Goal: Task Accomplishment & Management: Complete application form

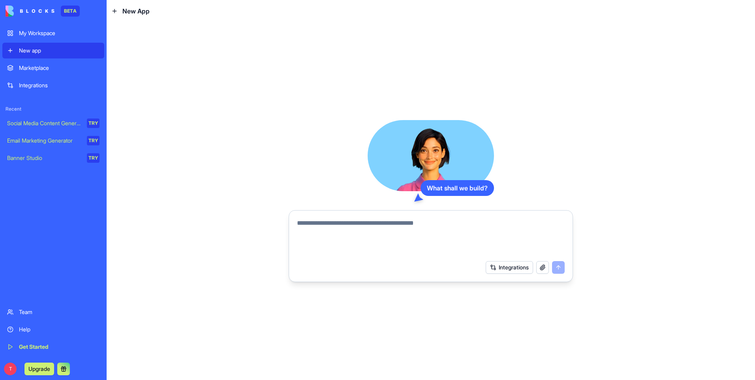
click at [38, 87] on div "Integrations" at bounding box center [59, 85] width 81 height 8
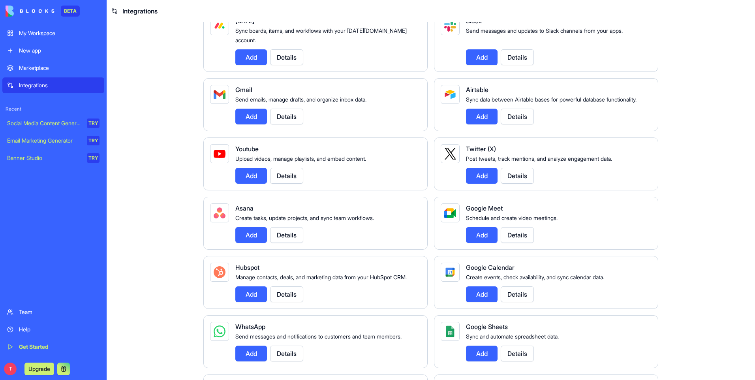
scroll to position [40, 0]
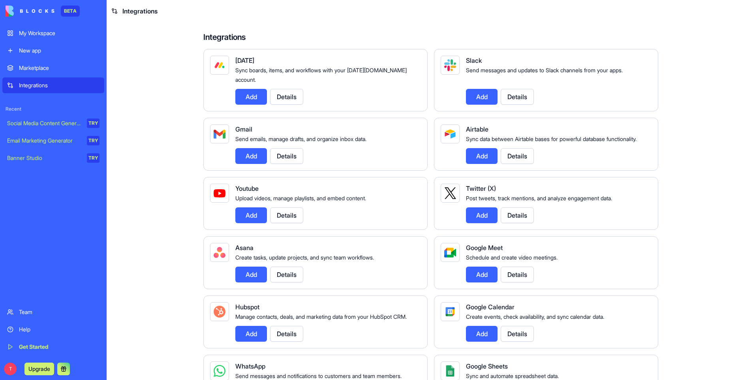
click at [34, 32] on div "My Workspace" at bounding box center [59, 33] width 81 height 8
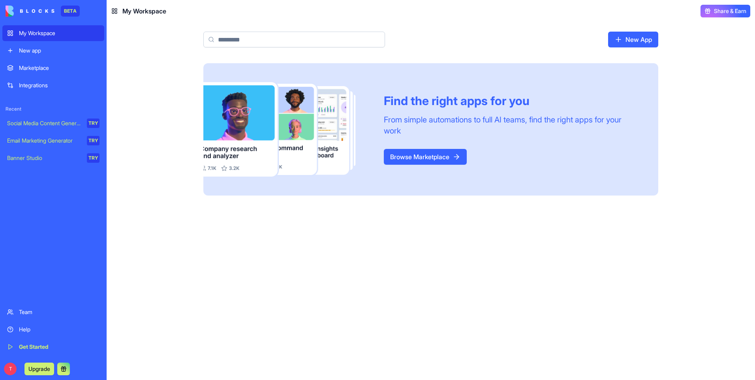
click at [420, 156] on link "Browse Marketplace" at bounding box center [425, 157] width 83 height 16
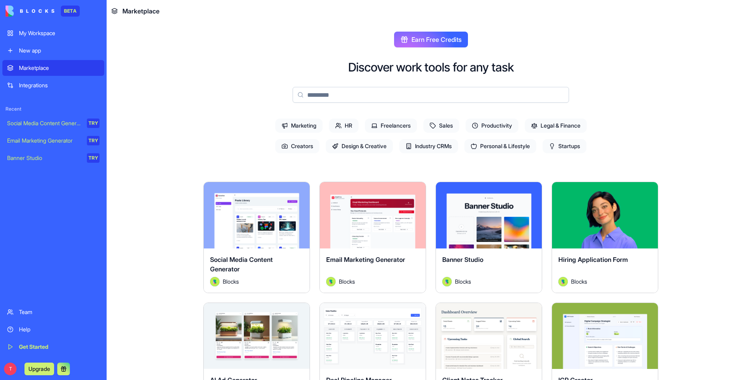
scroll to position [40, 0]
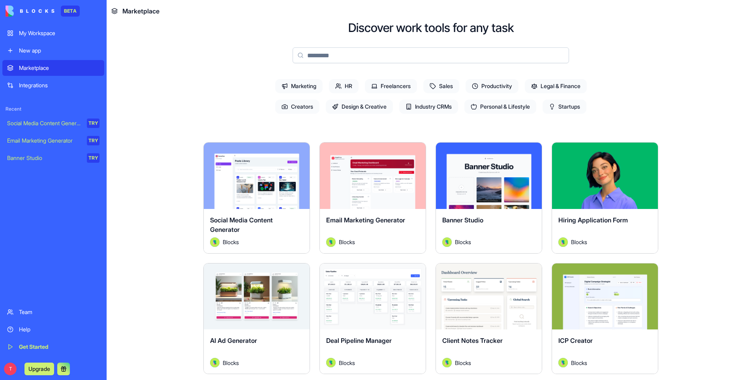
click at [484, 297] on button "Explore" at bounding box center [488, 296] width 59 height 16
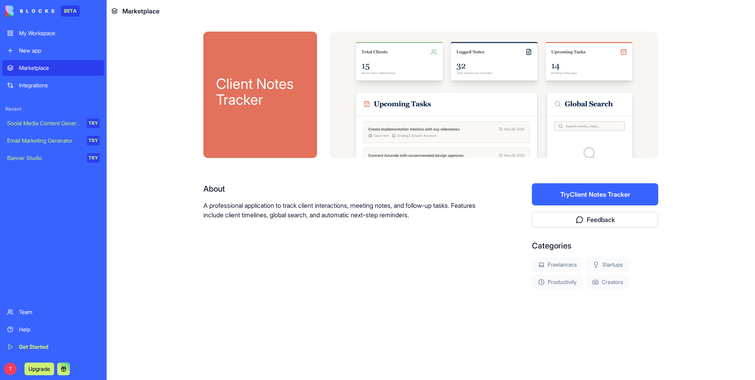
click at [32, 348] on div "Get Started" at bounding box center [59, 347] width 81 height 8
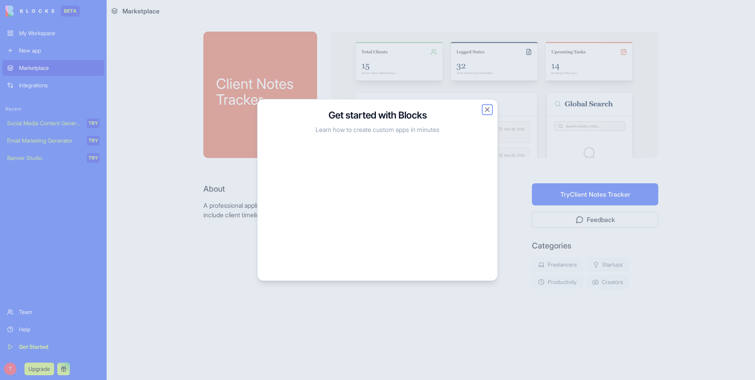
click at [487, 110] on button "Close" at bounding box center [488, 110] width 8 height 8
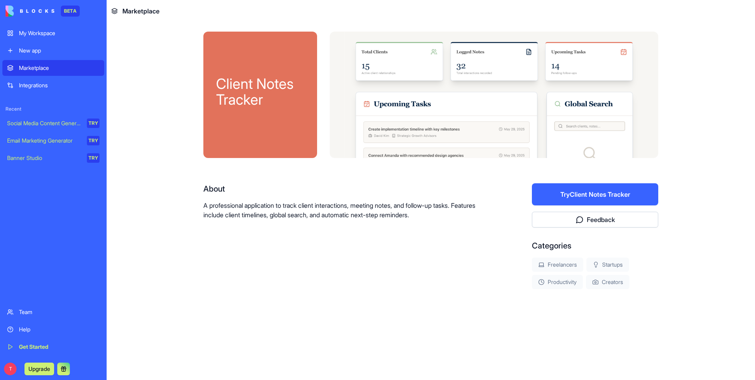
click at [32, 50] on div "New app" at bounding box center [59, 51] width 81 height 8
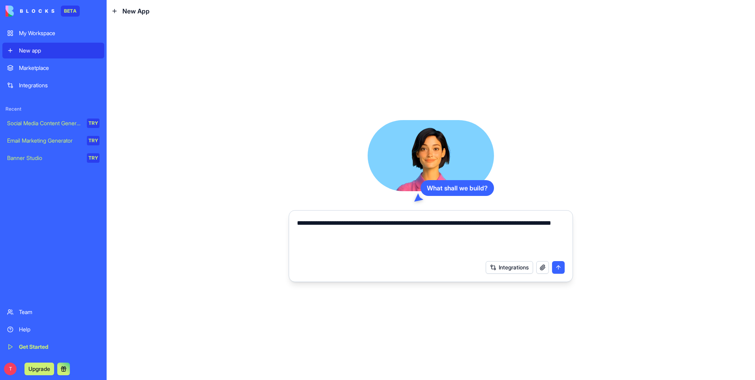
type textarea "**********"
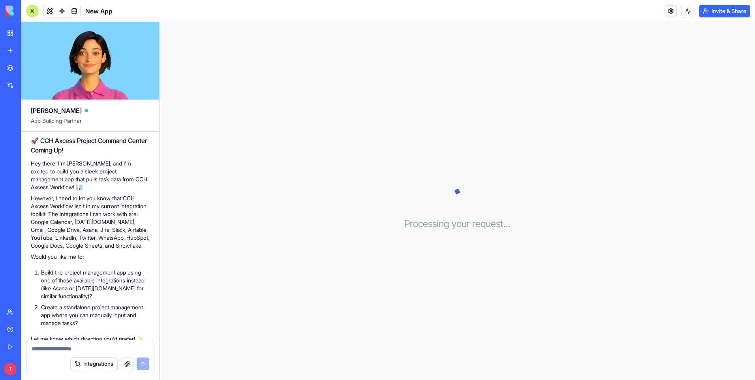
scroll to position [89, 0]
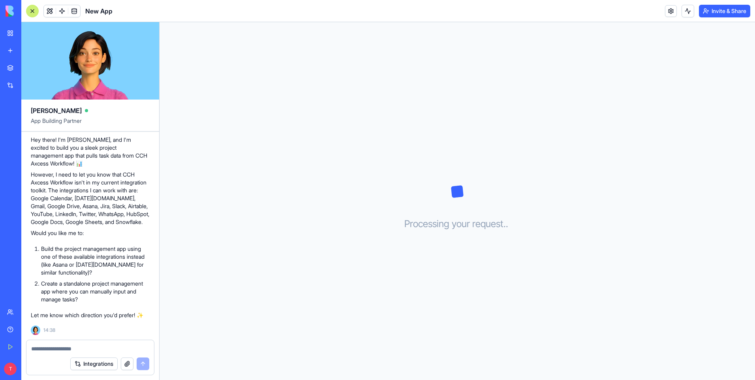
click at [71, 344] on div at bounding box center [90, 346] width 128 height 13
click at [60, 350] on textarea at bounding box center [90, 349] width 118 height 8
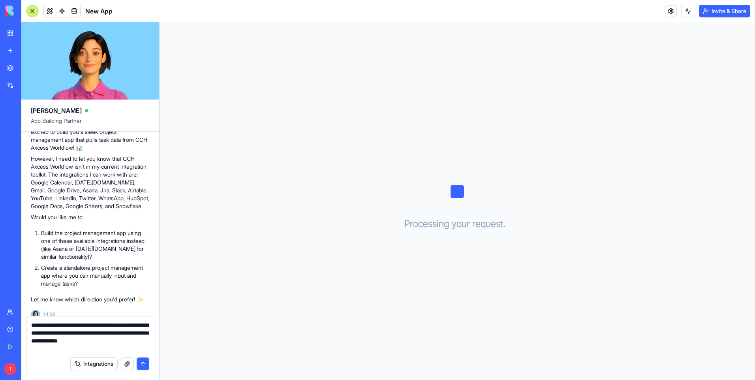
type textarea "**********"
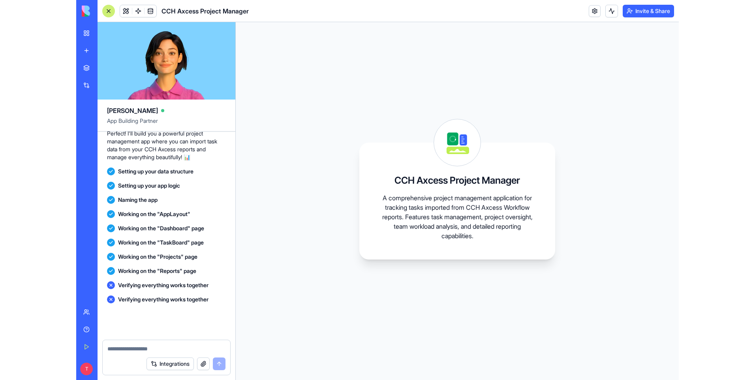
scroll to position [542, 0]
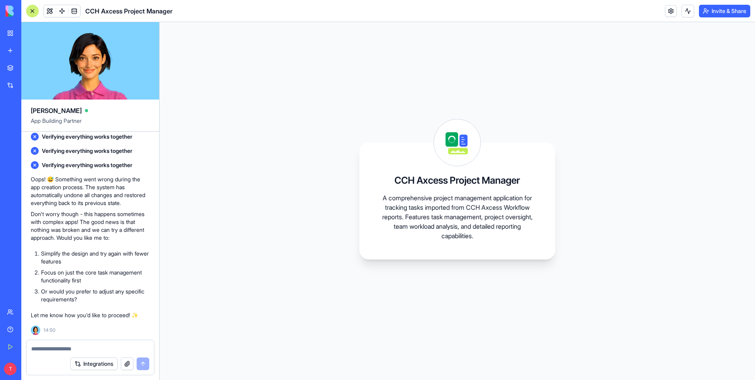
click at [73, 348] on textarea at bounding box center [90, 349] width 118 height 8
drag, startPoint x: 55, startPoint y: 348, endPoint x: 30, endPoint y: 350, distance: 25.3
click at [30, 350] on div "********" at bounding box center [90, 346] width 128 height 13
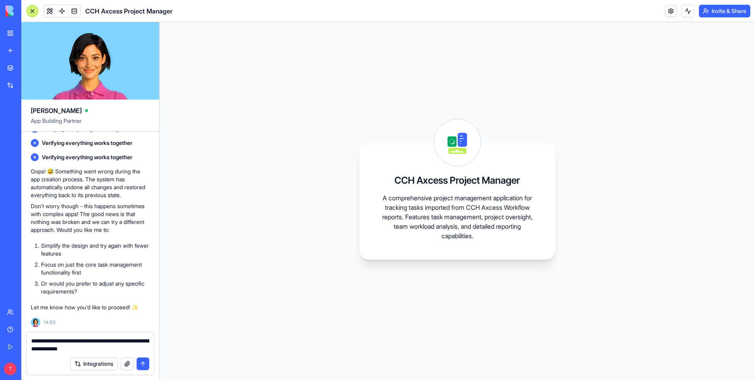
type textarea "**********"
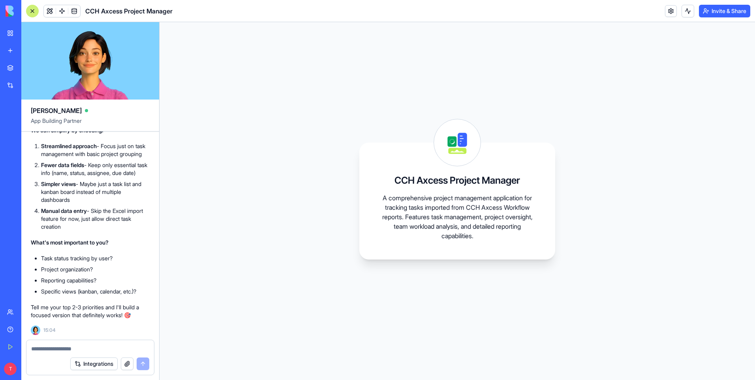
scroll to position [947, 0]
click at [53, 348] on textarea at bounding box center [90, 349] width 118 height 8
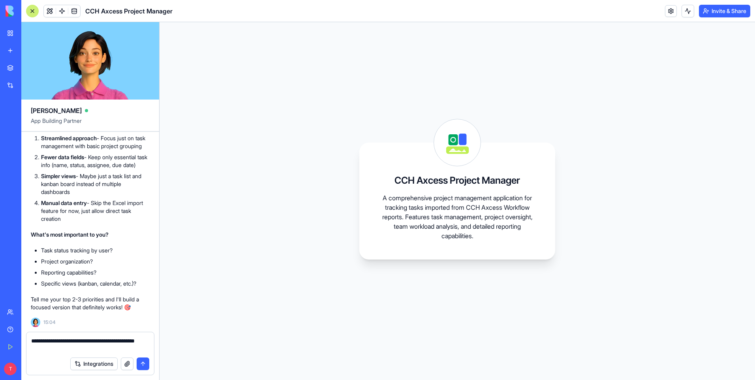
type textarea "**********"
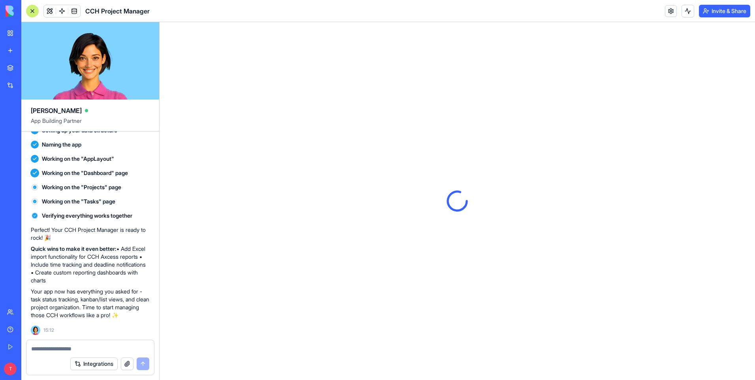
scroll to position [0, 0]
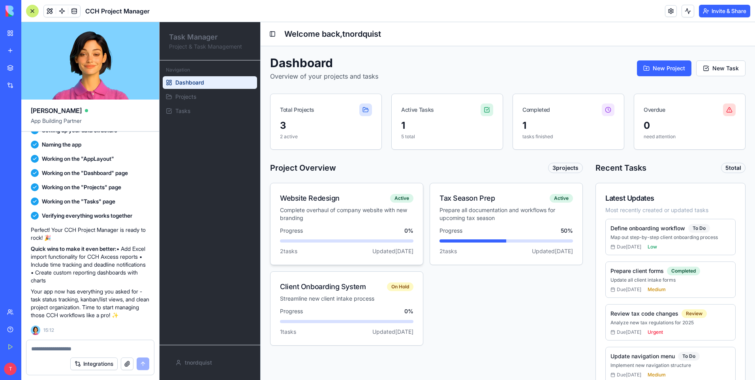
click at [346, 218] on div "Complete overhaul of company website with new branding" at bounding box center [347, 214] width 134 height 16
click at [198, 96] on link "Projects" at bounding box center [210, 96] width 94 height 13
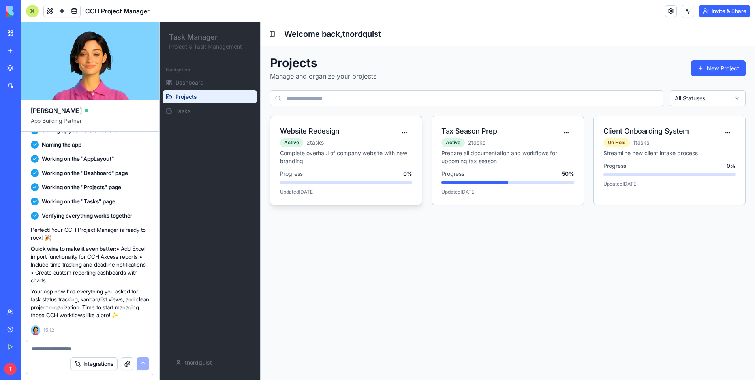
click at [339, 149] on div "Complete overhaul of company website with new branding" at bounding box center [346, 157] width 132 height 16
click at [191, 110] on link "Tasks" at bounding box center [210, 111] width 94 height 13
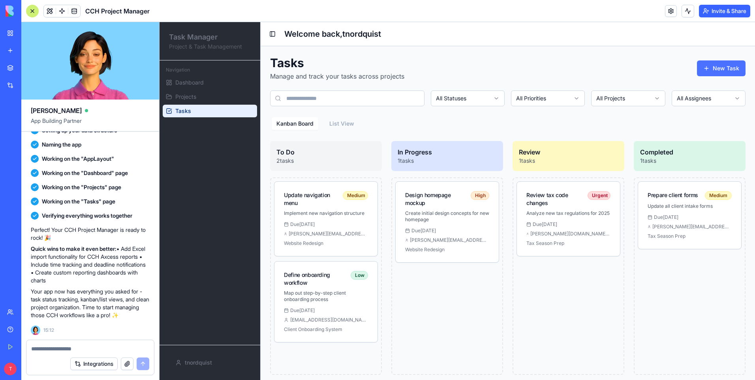
click at [713, 68] on button "New Task" at bounding box center [721, 68] width 49 height 16
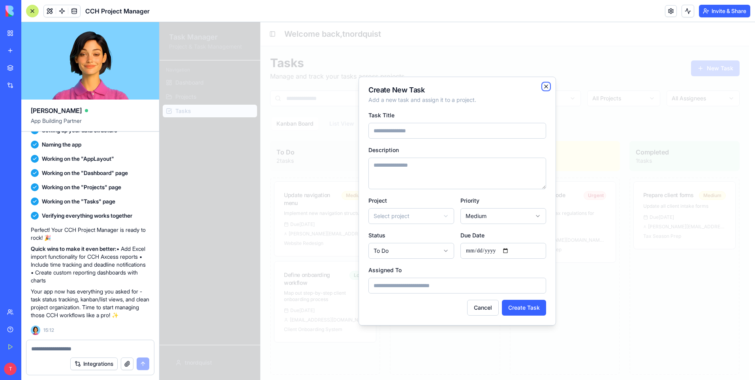
click at [545, 85] on icon "button" at bounding box center [546, 86] width 3 height 3
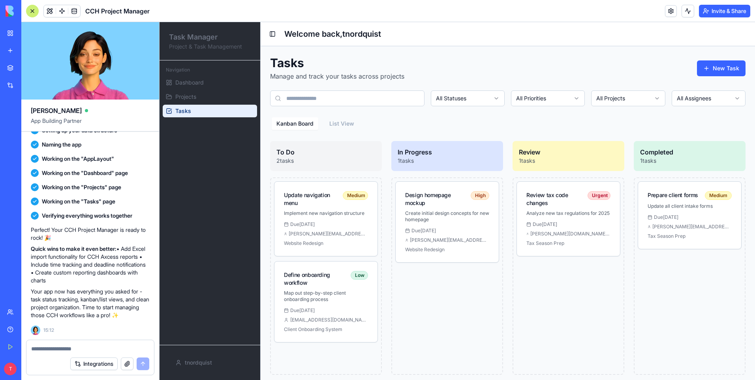
click at [33, 13] on div at bounding box center [32, 11] width 13 height 13
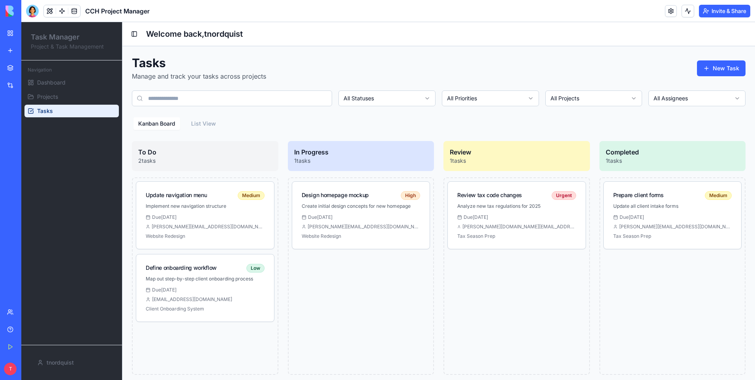
click at [33, 13] on div at bounding box center [32, 11] width 13 height 13
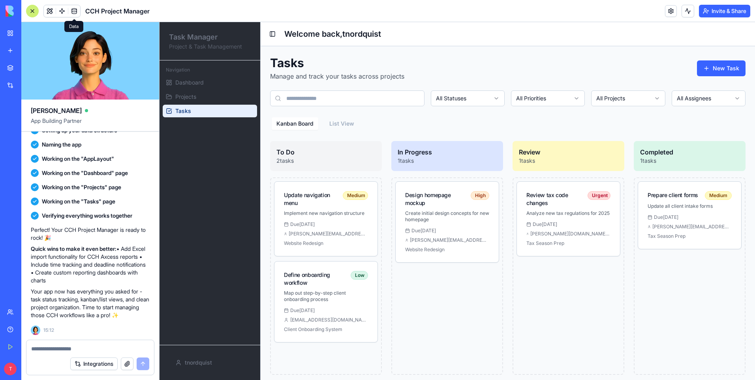
click at [75, 12] on span at bounding box center [74, 11] width 22 height 22
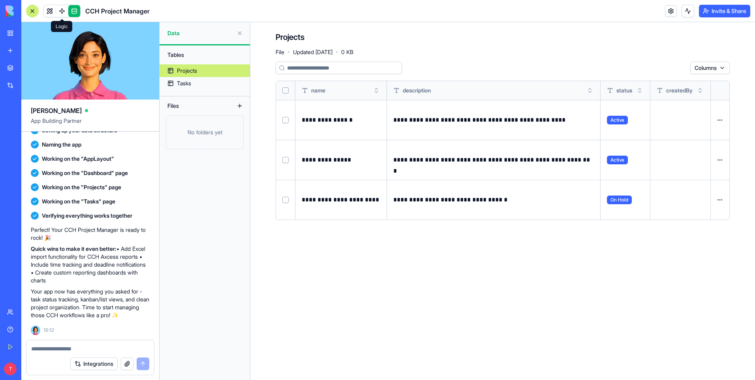
click at [63, 11] on span at bounding box center [62, 11] width 22 height 22
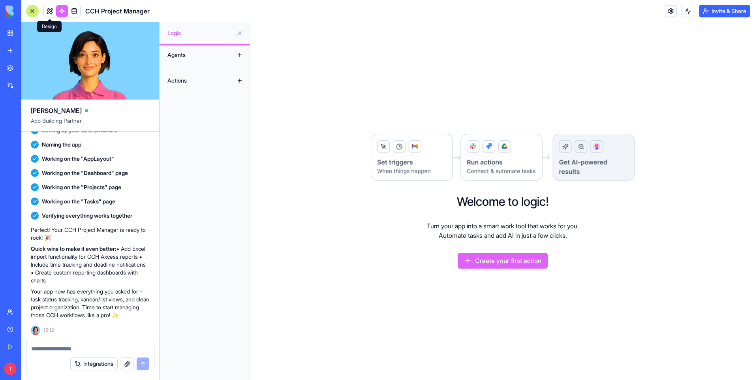
click at [51, 12] on link at bounding box center [50, 11] width 12 height 12
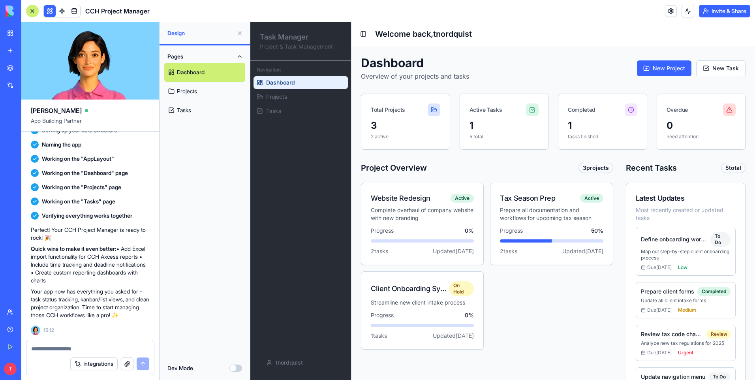
click at [234, 369] on button "Dev Mode" at bounding box center [236, 368] width 13 height 7
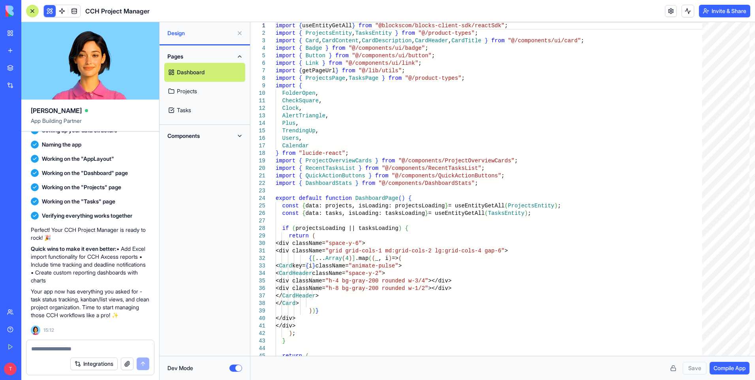
click at [239, 368] on button "Dev Mode" at bounding box center [236, 368] width 13 height 7
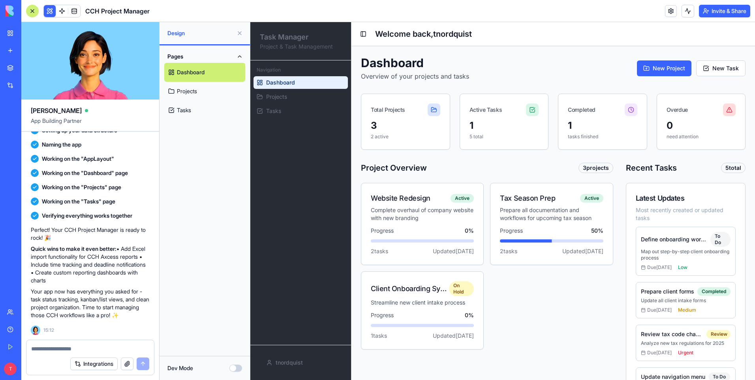
click at [722, 10] on button "Invite & Share" at bounding box center [724, 11] width 51 height 13
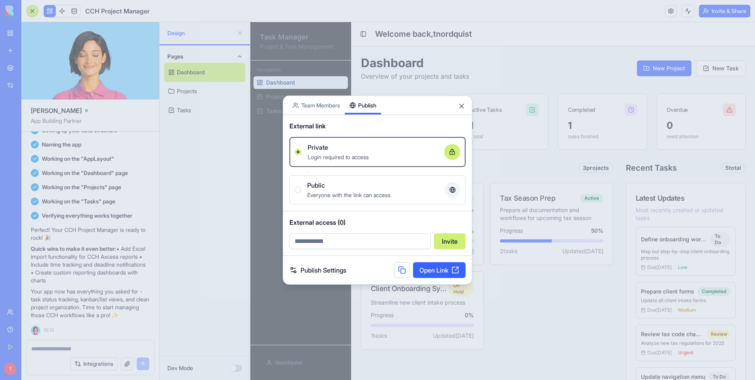
click at [371, 119] on div "Share App Team Members Publish External link Private Login required to access O…" at bounding box center [378, 190] width 190 height 189
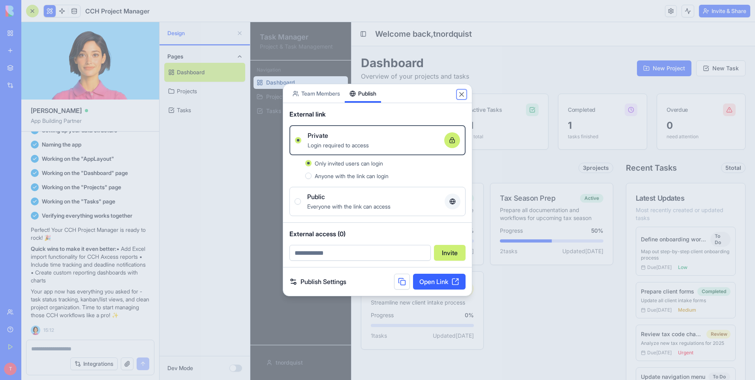
click at [462, 95] on button "Close" at bounding box center [462, 94] width 8 height 8
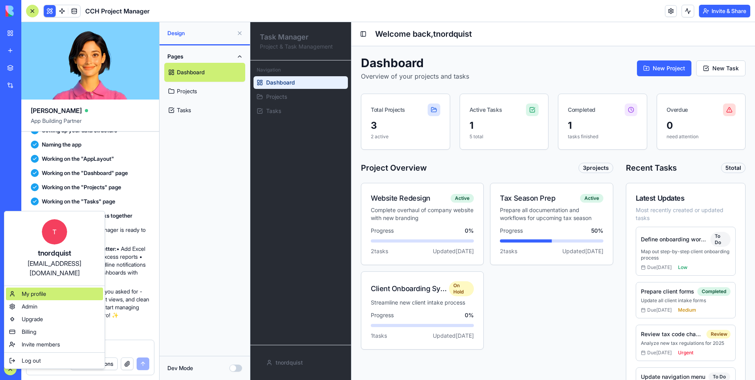
click at [28, 290] on span "My profile" at bounding box center [34, 294] width 24 height 8
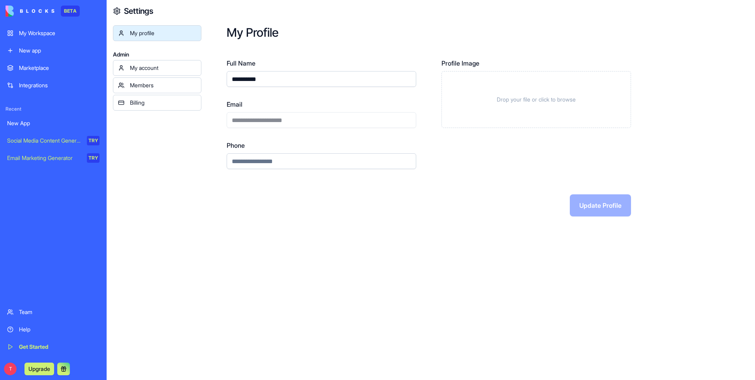
click at [151, 68] on div "My account" at bounding box center [163, 68] width 66 height 8
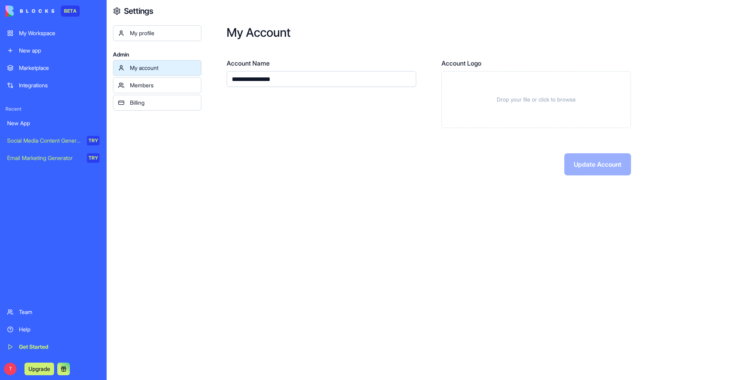
click at [148, 84] on div "Members" at bounding box center [163, 85] width 66 height 8
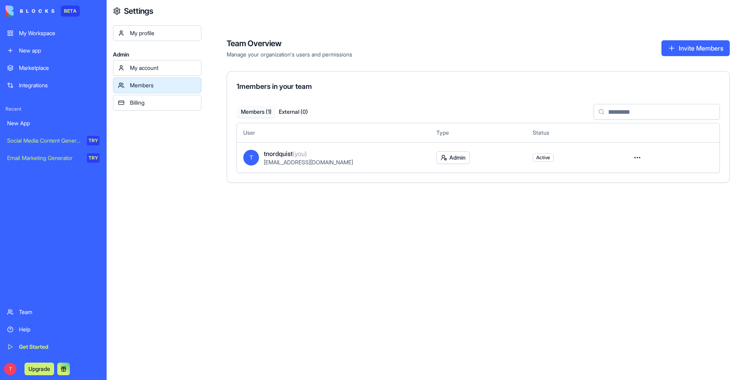
click at [144, 96] on link "Billing" at bounding box center [157, 103] width 88 height 16
